Goal: Task Accomplishment & Management: Use online tool/utility

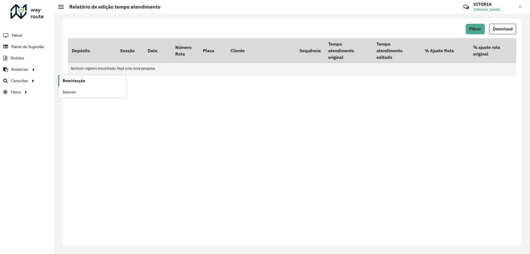
click at [84, 80] on link "Roteirização" at bounding box center [92, 80] width 68 height 11
click at [68, 92] on span "Setores" at bounding box center [70, 92] width 14 height 6
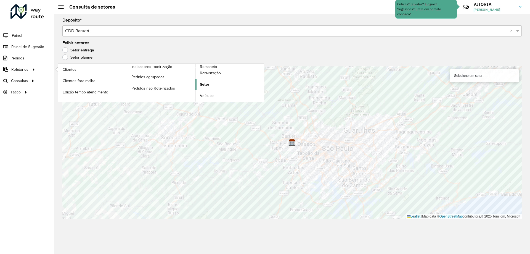
click at [210, 86] on link "Setor" at bounding box center [229, 84] width 68 height 11
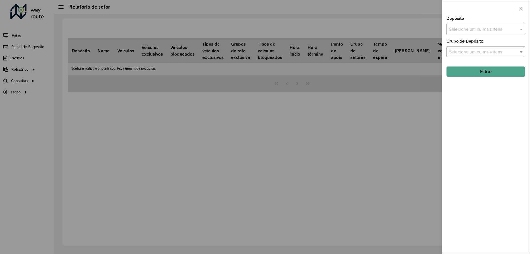
click at [454, 32] on input "text" at bounding box center [483, 29] width 71 height 7
click at [462, 60] on div "CDD Barueri" at bounding box center [485, 56] width 78 height 9
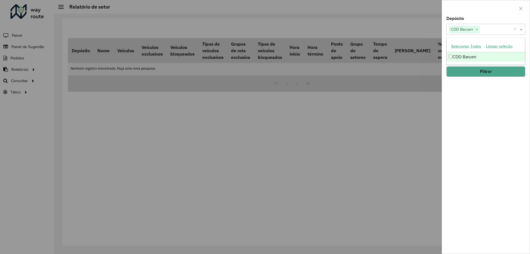
click at [478, 72] on button "Filtrar" at bounding box center [485, 71] width 79 height 10
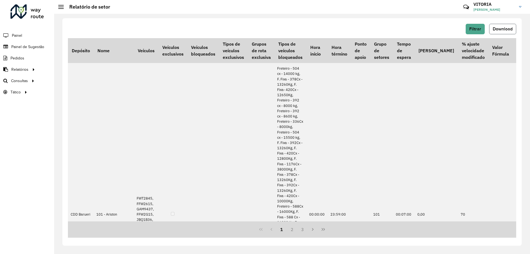
click at [501, 31] on button "Download" at bounding box center [502, 29] width 27 height 10
click at [73, 92] on span "Setores" at bounding box center [70, 92] width 14 height 6
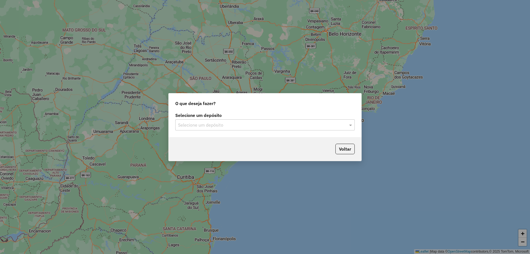
click at [199, 119] on div "Selecione um depósito" at bounding box center [264, 124] width 179 height 11
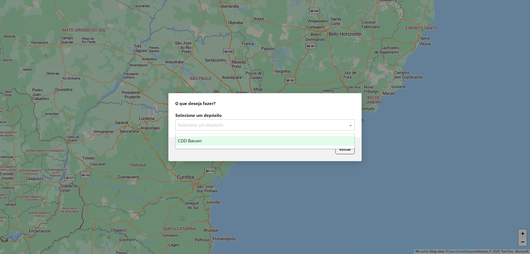
click at [191, 143] on span "CDD Barueri" at bounding box center [190, 140] width 24 height 5
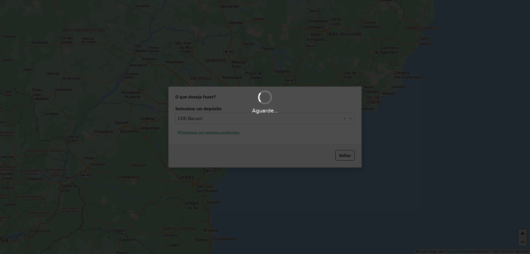
click at [229, 133] on div "Aguarde..." at bounding box center [265, 127] width 530 height 254
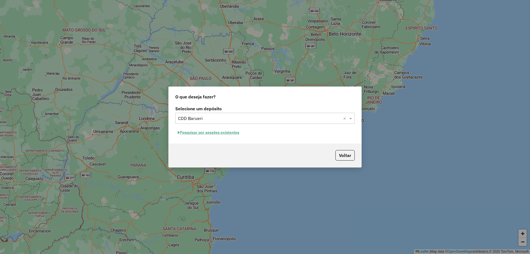
click at [229, 133] on button "Pesquisar por sessões existentes" at bounding box center [208, 132] width 66 height 9
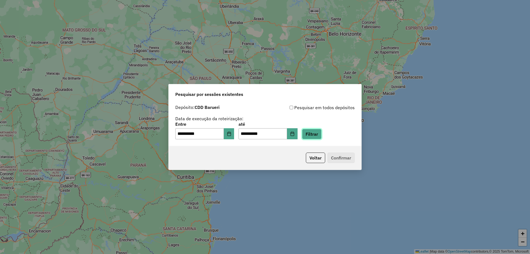
click at [318, 135] on button "Filtrar" at bounding box center [312, 134] width 20 height 10
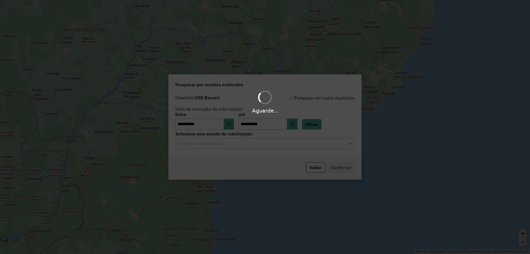
click at [248, 149] on div "Aguarde..." at bounding box center [265, 127] width 530 height 254
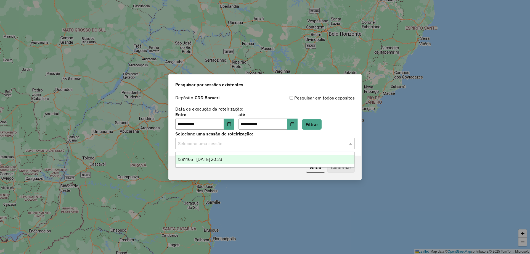
click at [243, 146] on input "text" at bounding box center [259, 143] width 163 height 7
click at [222, 159] on span "1291465 - 09/10/2025 20:23" at bounding box center [200, 159] width 44 height 5
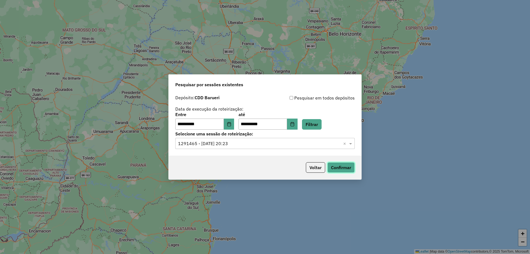
click at [338, 162] on button "Confirmar" at bounding box center [340, 167] width 27 height 10
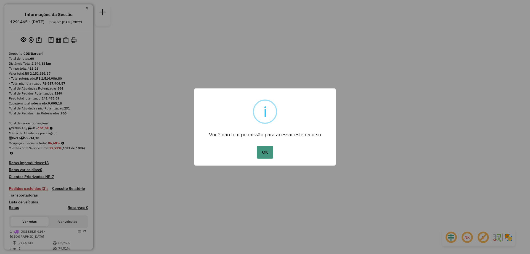
click at [268, 149] on button "OK" at bounding box center [265, 152] width 16 height 13
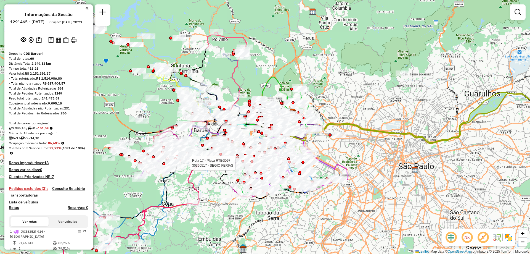
select select "**********"
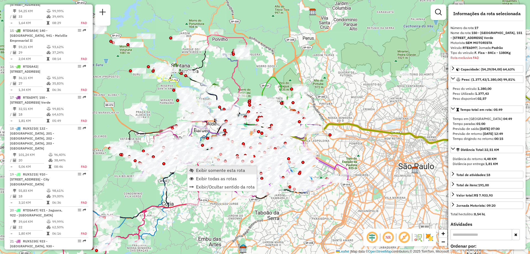
scroll to position [737, 0]
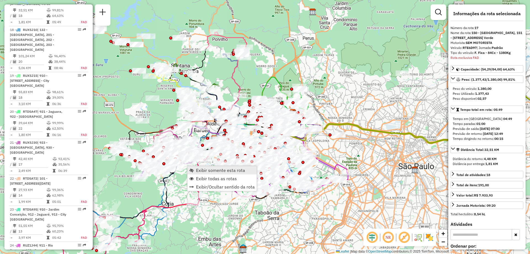
click at [201, 168] on span "Exibir somente esta rota" at bounding box center [220, 170] width 49 height 4
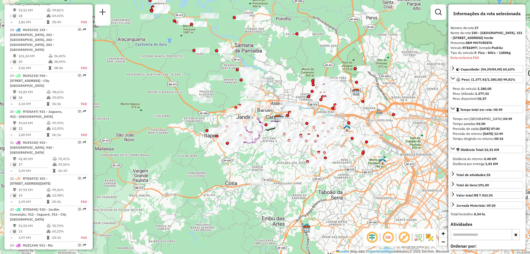
click at [430, 235] on img at bounding box center [429, 237] width 9 height 9
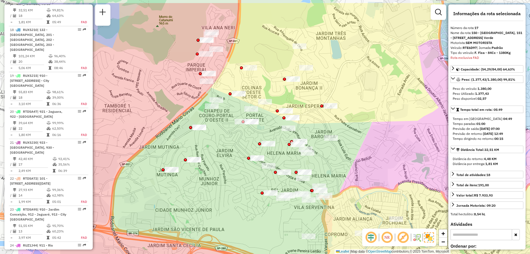
drag, startPoint x: 266, startPoint y: 88, endPoint x: 333, endPoint y: 118, distance: 73.4
click at [333, 118] on div "Janela de atendimento Grade de atendimento Capacidade Transportadoras Veículos …" at bounding box center [265, 127] width 530 height 254
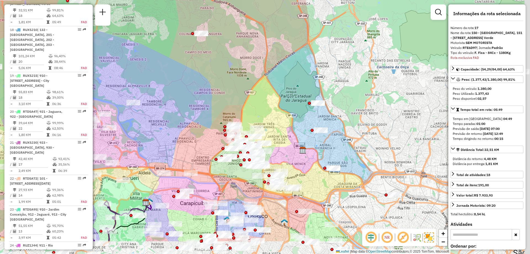
drag, startPoint x: 342, startPoint y: 193, endPoint x: 303, endPoint y: 155, distance: 54.6
click at [303, 155] on div "Janela de atendimento Grade de atendimento Capacidade Transportadoras Veículos …" at bounding box center [265, 127] width 530 height 254
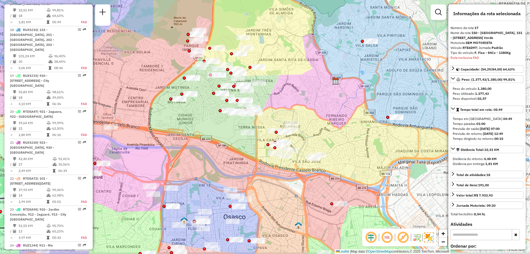
drag, startPoint x: 354, startPoint y: 166, endPoint x: 339, endPoint y: 145, distance: 25.5
click at [339, 145] on div "Janela de atendimento Grade de atendimento Capacidade Transportadoras Veículos …" at bounding box center [265, 127] width 530 height 254
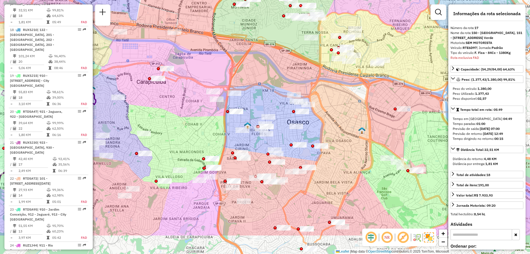
drag, startPoint x: 280, startPoint y: 182, endPoint x: 284, endPoint y: 140, distance: 42.4
click at [284, 140] on div "Janela de atendimento Grade de atendimento Capacidade Transportadoras Veículos …" at bounding box center [265, 127] width 530 height 254
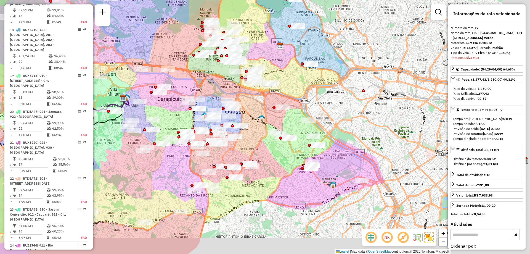
drag, startPoint x: 351, startPoint y: 197, endPoint x: 282, endPoint y: 178, distance: 71.9
click at [282, 178] on div "Janela de atendimento Grade de atendimento Capacidade Transportadoras Veículos …" at bounding box center [265, 127] width 530 height 254
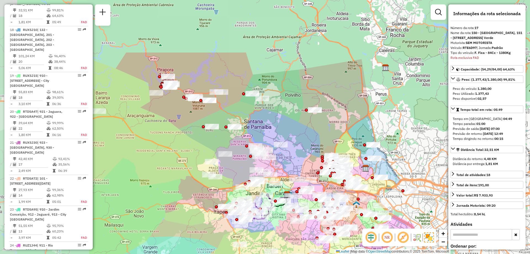
drag, startPoint x: 165, startPoint y: 93, endPoint x: 299, endPoint y: 157, distance: 149.0
click at [299, 157] on div "Janela de atendimento Grade de atendimento Capacidade Transportadoras Veículos …" at bounding box center [265, 127] width 530 height 254
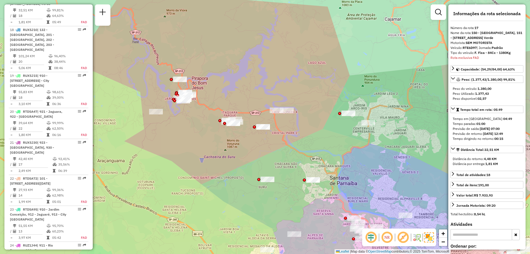
drag, startPoint x: 202, startPoint y: 79, endPoint x: 223, endPoint y: 92, distance: 24.9
click at [223, 92] on div "Janela de atendimento Grade de atendimento Capacidade Transportadoras Veículos …" at bounding box center [265, 127] width 530 height 254
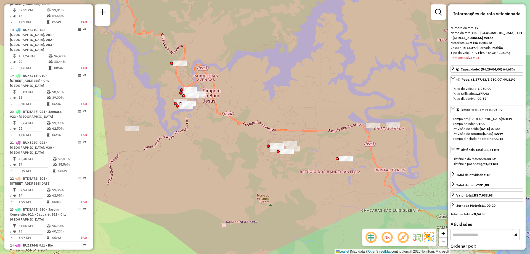
drag, startPoint x: 202, startPoint y: 95, endPoint x: 219, endPoint y: 94, distance: 17.1
click at [219, 94] on div "Janela de atendimento Grade de atendimento Capacidade Transportadoras Veículos …" at bounding box center [265, 127] width 530 height 254
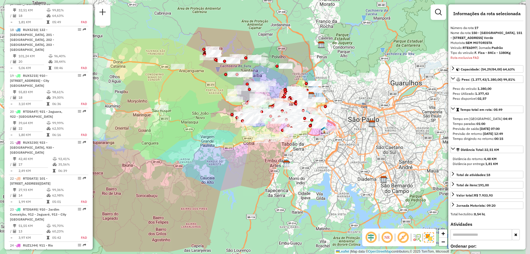
drag, startPoint x: 311, startPoint y: 106, endPoint x: 238, endPoint y: 79, distance: 78.2
click at [219, 77] on div "Janela de atendimento Grade de atendimento Capacidade Transportadoras Veículos …" at bounding box center [265, 127] width 530 height 254
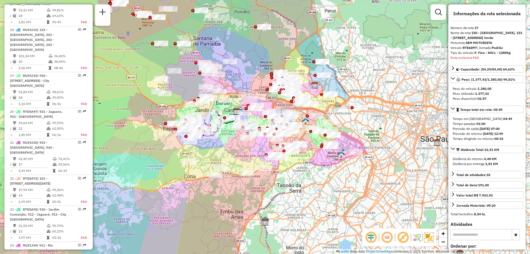
drag, startPoint x: 305, startPoint y: 83, endPoint x: 304, endPoint y: 63, distance: 20.4
click at [304, 63] on div "Janela de atendimento Grade de atendimento Capacidade Transportadoras Veículos …" at bounding box center [265, 127] width 530 height 254
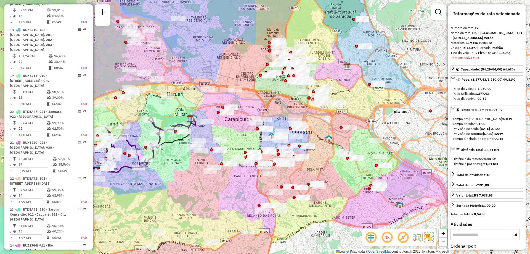
drag, startPoint x: 275, startPoint y: 100, endPoint x: 283, endPoint y: 103, distance: 8.6
click at [283, 103] on div "Janela de atendimento Grade de atendimento Capacidade Transportadoras Veículos …" at bounding box center [265, 127] width 530 height 254
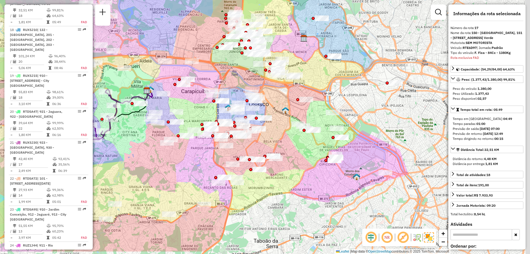
drag, startPoint x: 283, startPoint y: 103, endPoint x: 239, endPoint y: 76, distance: 51.5
click at [239, 76] on div "Janela de atendimento Grade de atendimento Capacidade Transportadoras Veículos …" at bounding box center [265, 127] width 530 height 254
